Goal: Browse casually

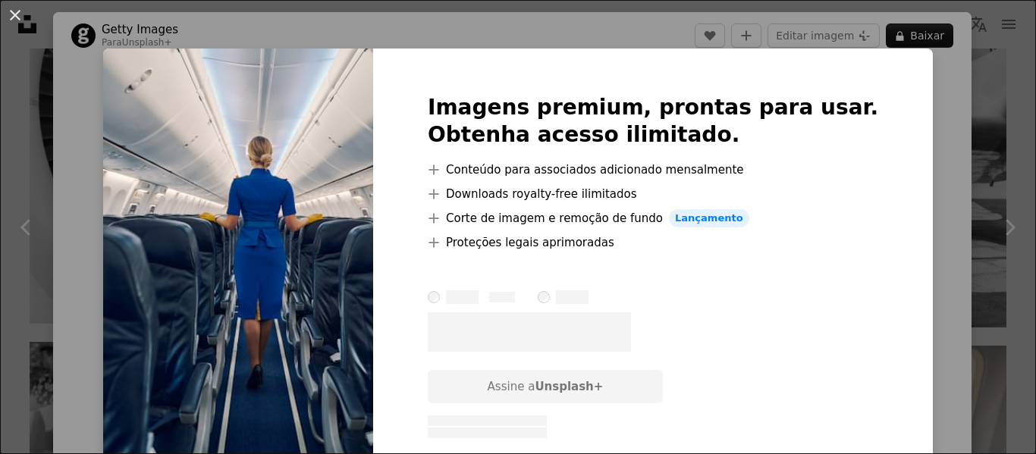
scroll to position [227, 0]
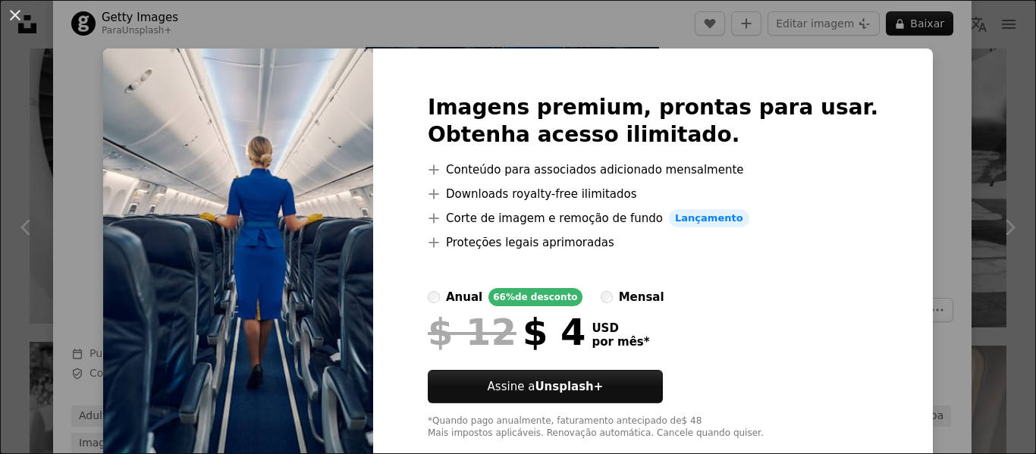
click at [923, 136] on div "An X shape Imagens premium, prontas para usar. Obtenha acesso ilimitado. A plus…" at bounding box center [518, 227] width 1036 height 454
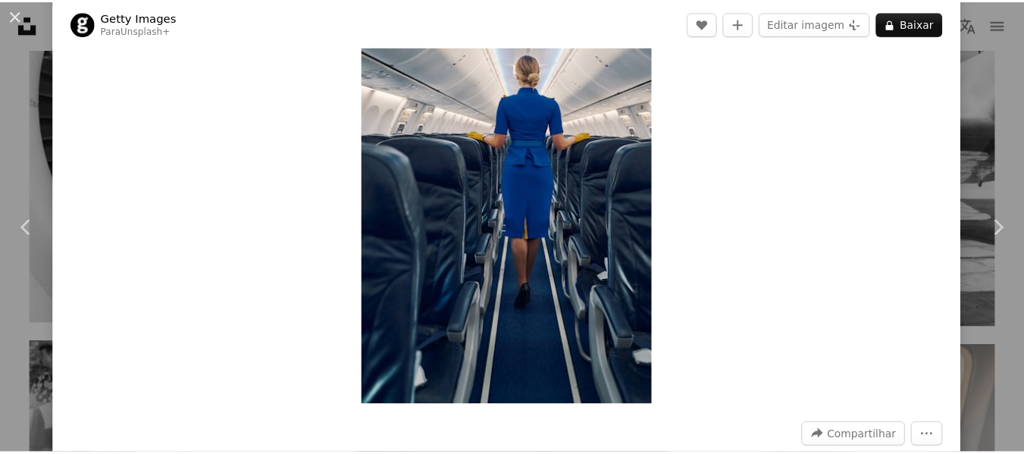
scroll to position [76, 0]
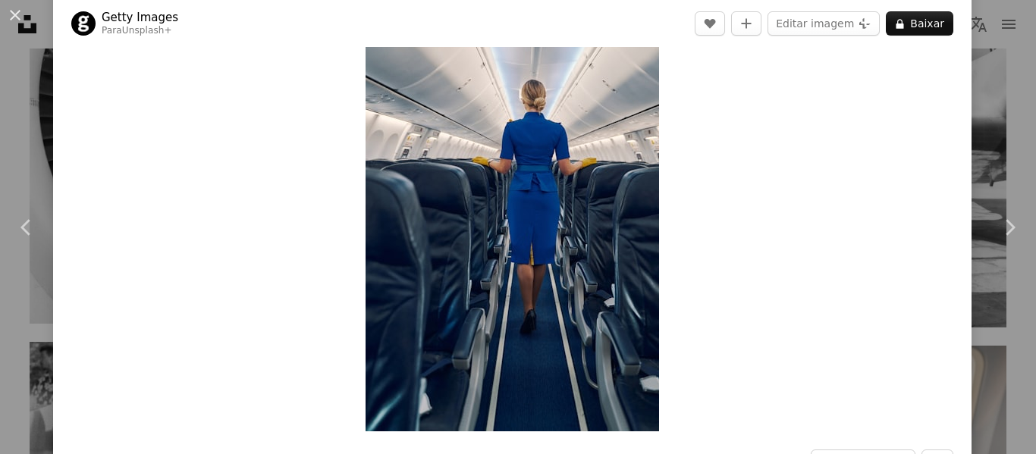
click at [998, 62] on div "An X shape Chevron left Chevron right Getty Images Para Unsplash+ A heart A plu…" at bounding box center [518, 227] width 1036 height 454
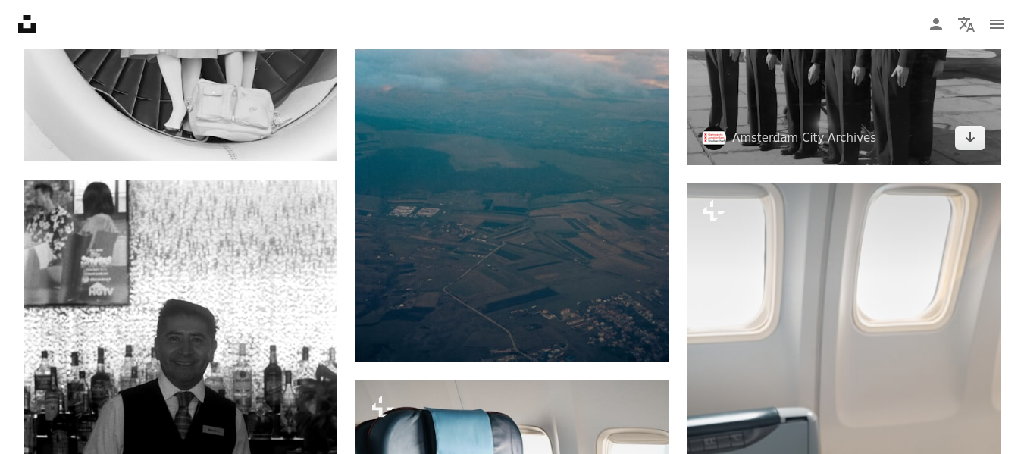
scroll to position [2805, 0]
